Goal: Task Accomplishment & Management: Manage account settings

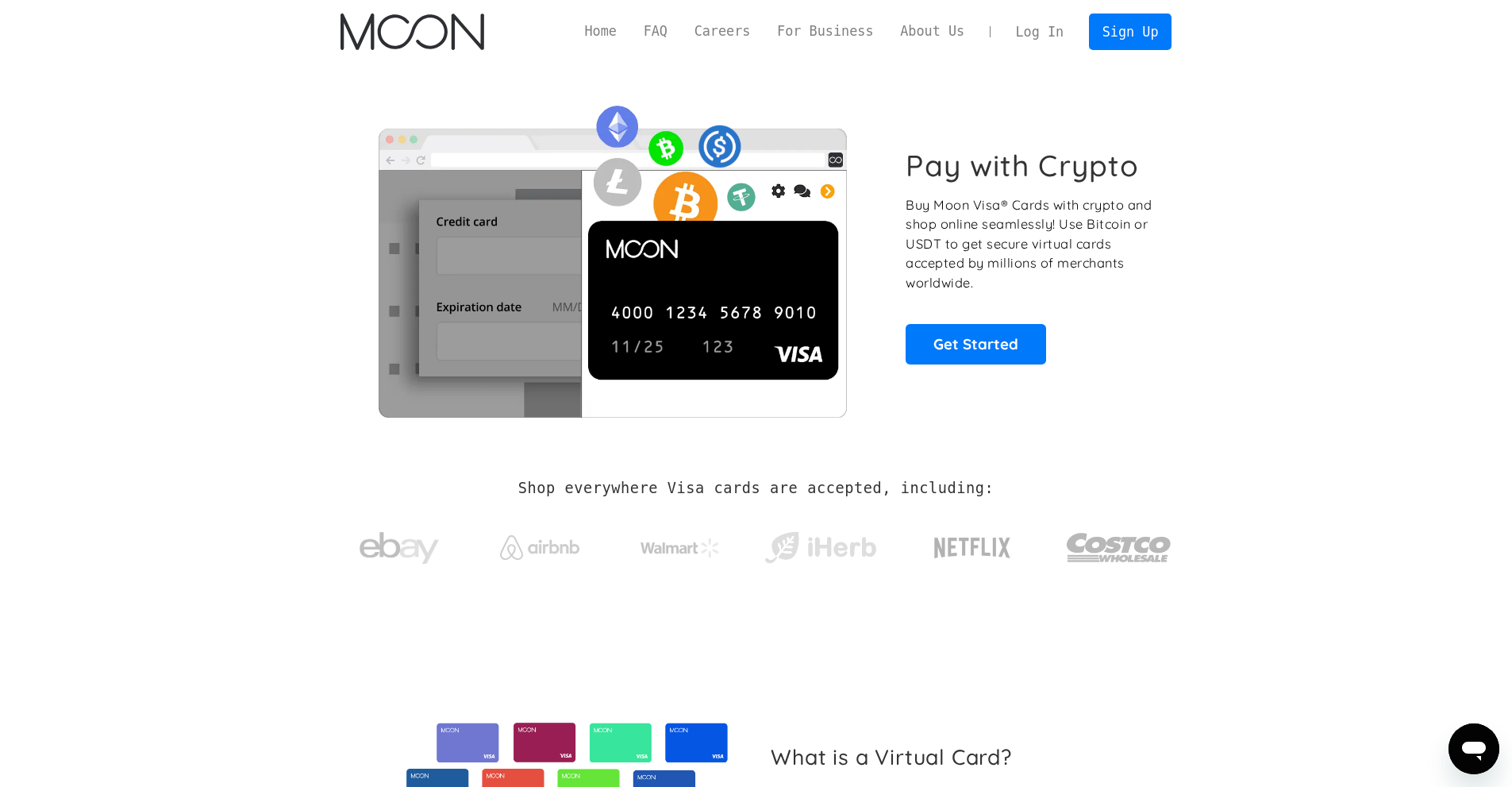
click at [1054, 33] on link "Log In" at bounding box center [1040, 31] width 75 height 35
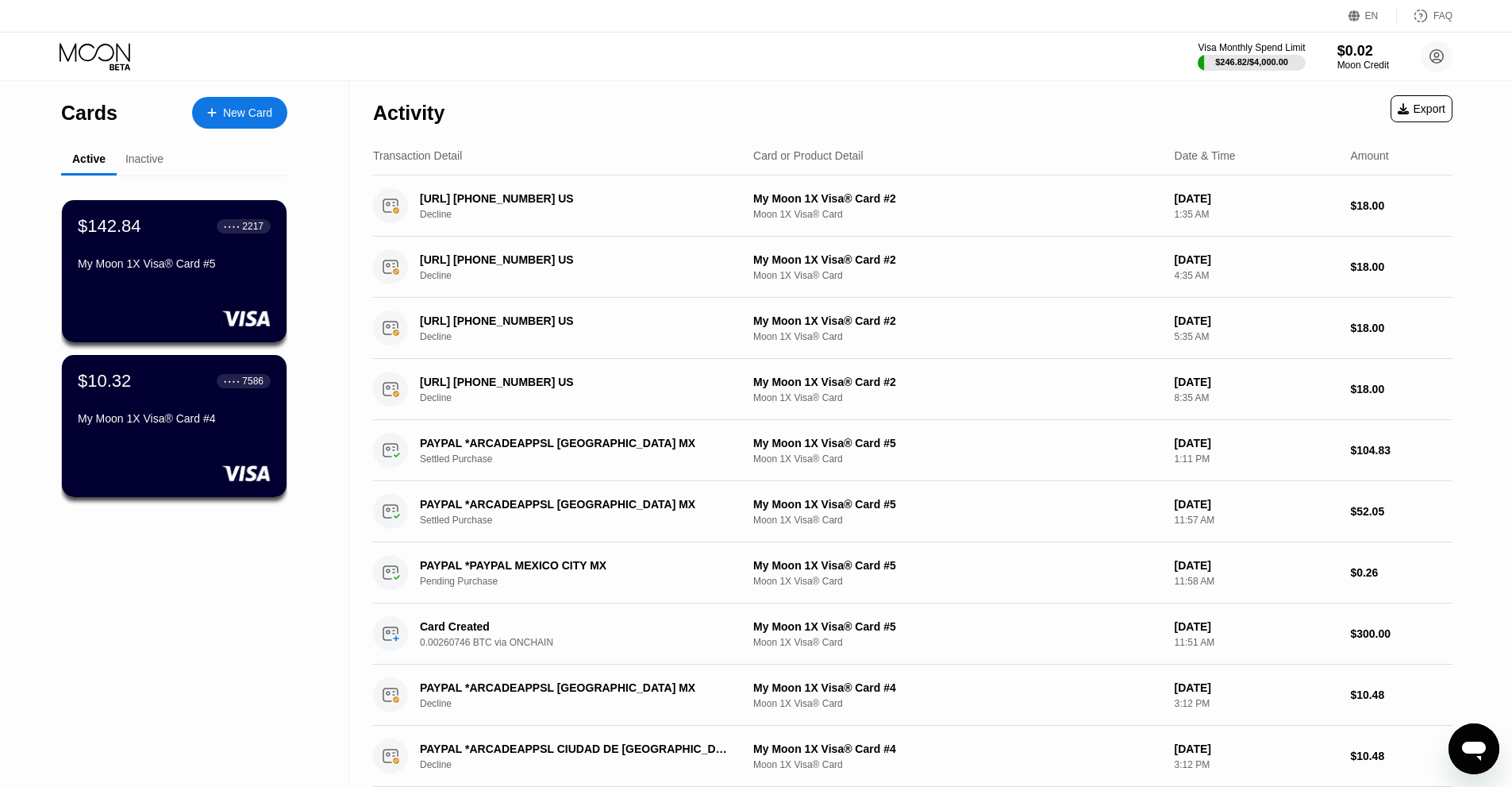
click at [185, 267] on div "My Moon 1X Visa® Card #5" at bounding box center [175, 263] width 193 height 13
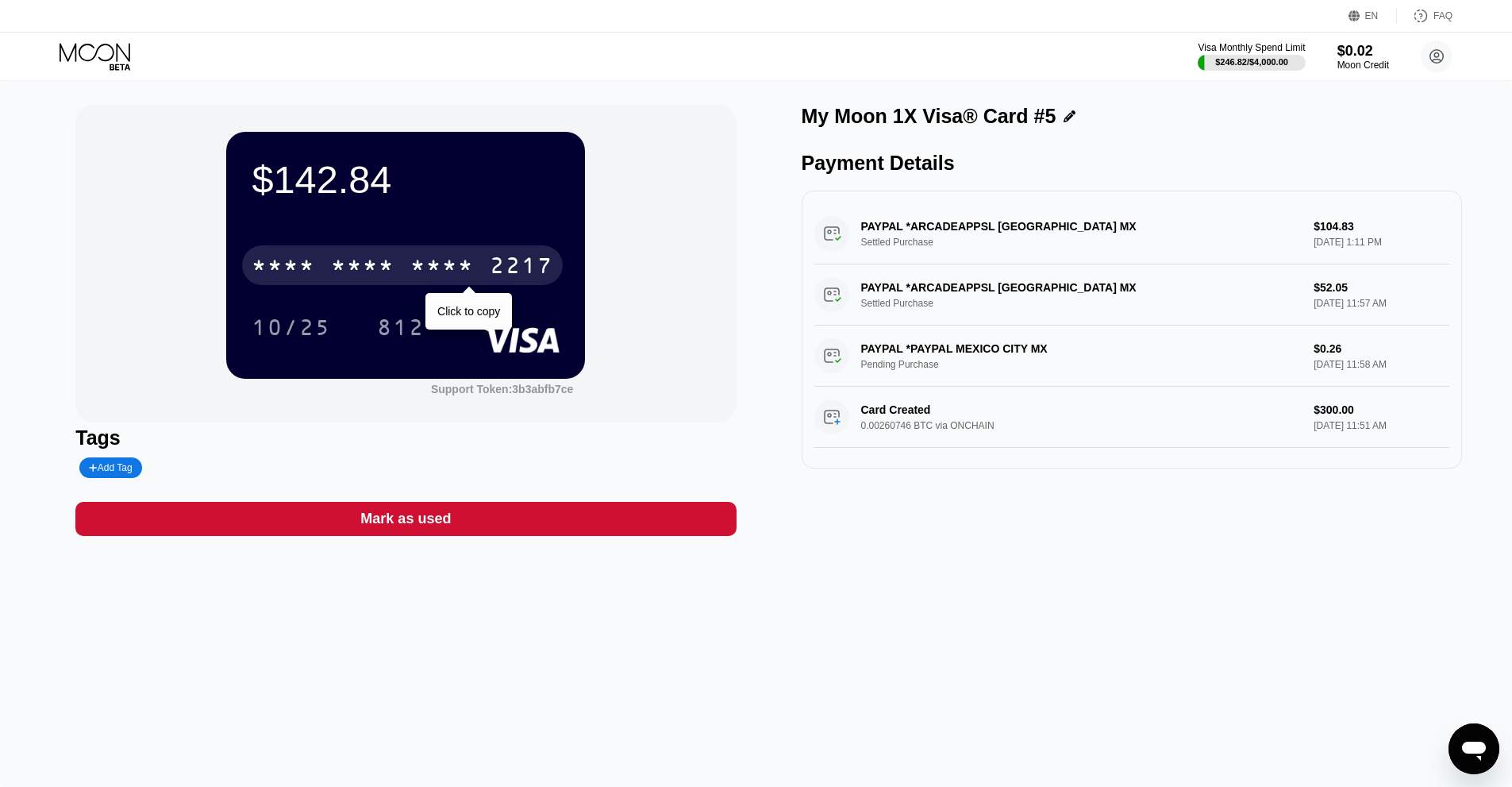
click at [426, 268] on div "* * * *" at bounding box center [442, 268] width 64 height 25
